Goal: Task Accomplishment & Management: Manage account settings

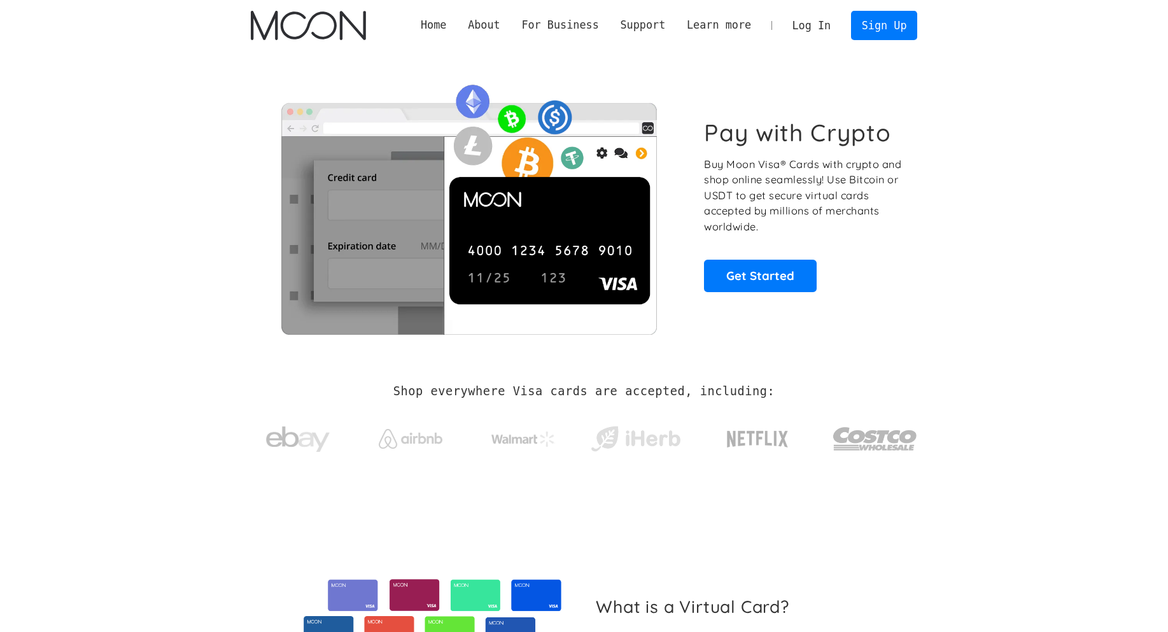
click at [815, 29] on link "Log In" at bounding box center [812, 25] width 60 height 28
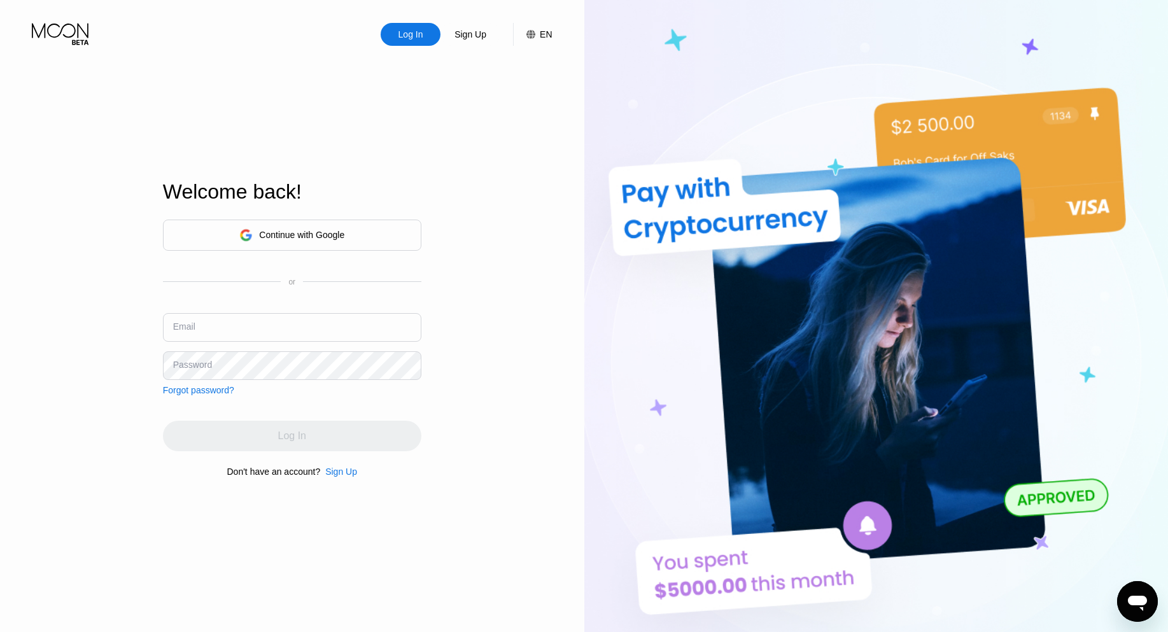
click at [342, 234] on div "Continue with Google" at bounding box center [301, 235] width 85 height 10
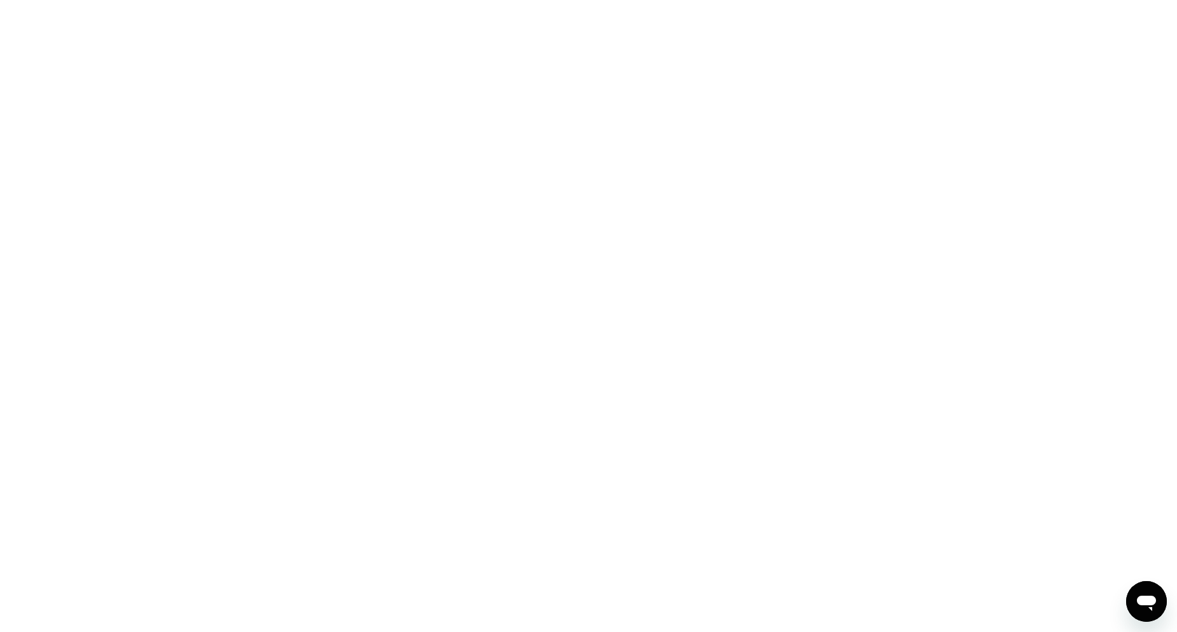
click at [668, 95] on div at bounding box center [588, 316] width 1177 height 632
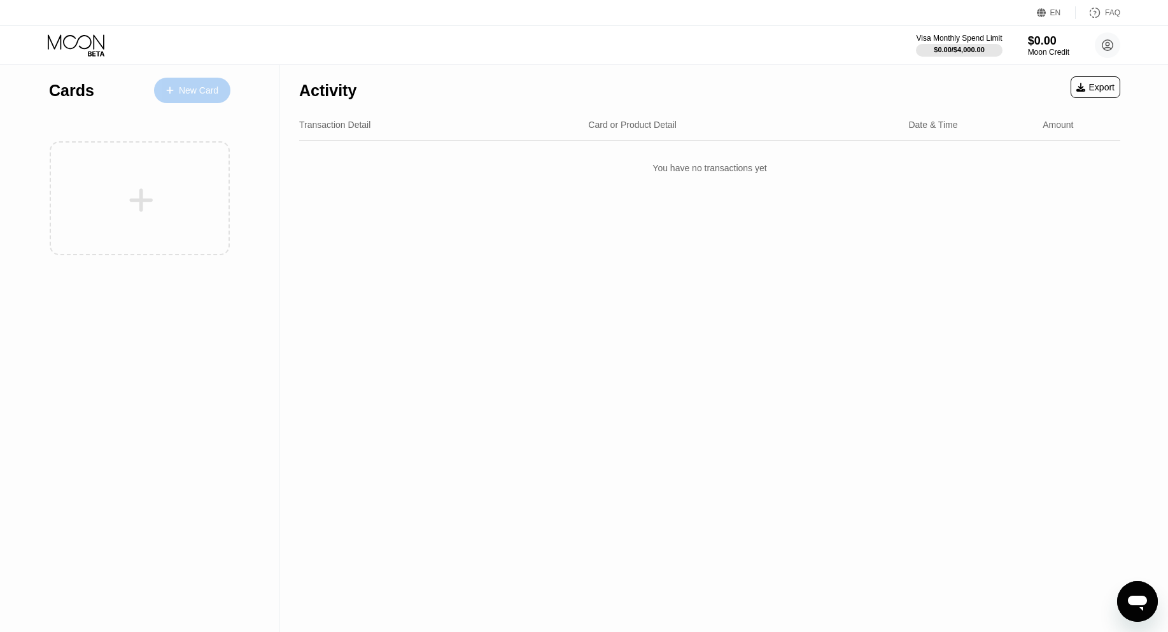
click at [214, 86] on div "New Card" at bounding box center [198, 90] width 39 height 11
